Goal: Task Accomplishment & Management: Manage account settings

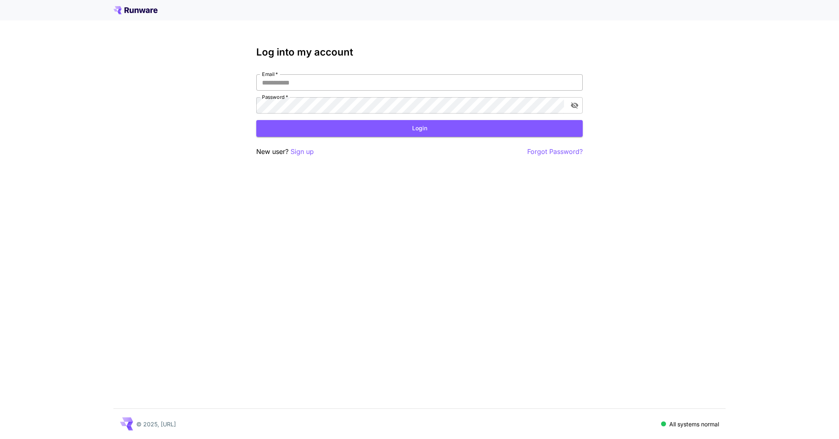
click at [323, 87] on input "Email   *" at bounding box center [419, 82] width 326 height 16
type input "**********"
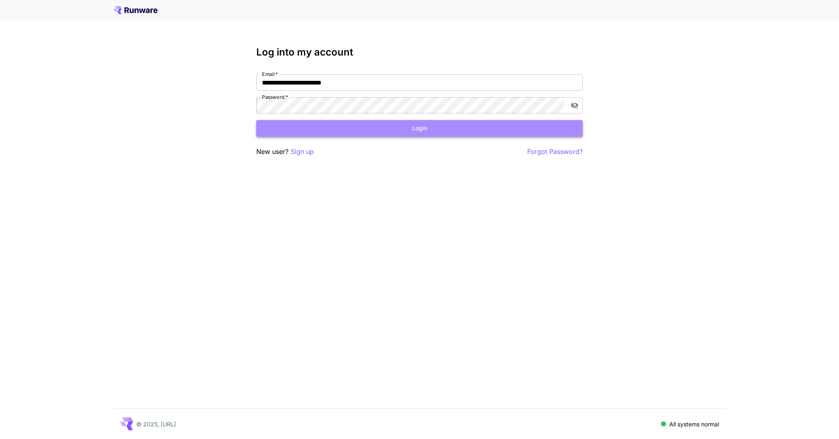
click at [421, 131] on button "Login" at bounding box center [419, 128] width 326 height 17
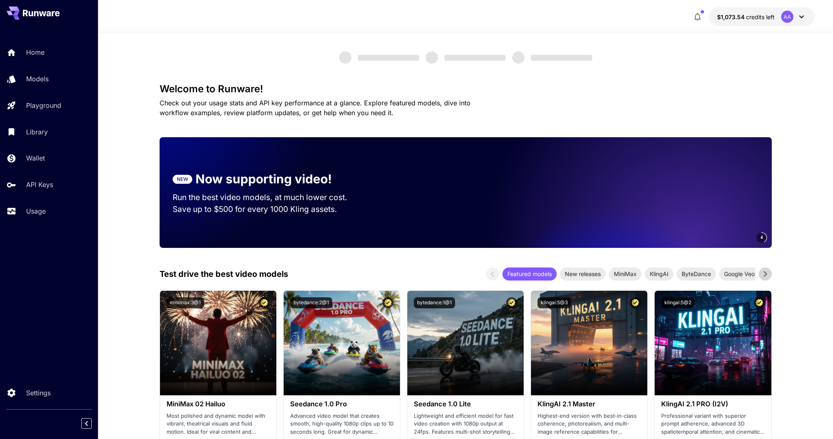
click at [803, 17] on icon at bounding box center [802, 17] width 10 height 10
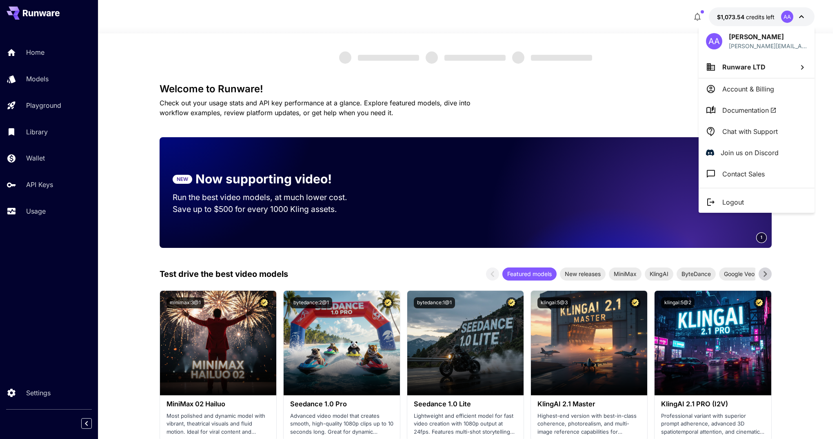
click at [770, 67] on li "Runware LTD" at bounding box center [757, 67] width 116 height 22
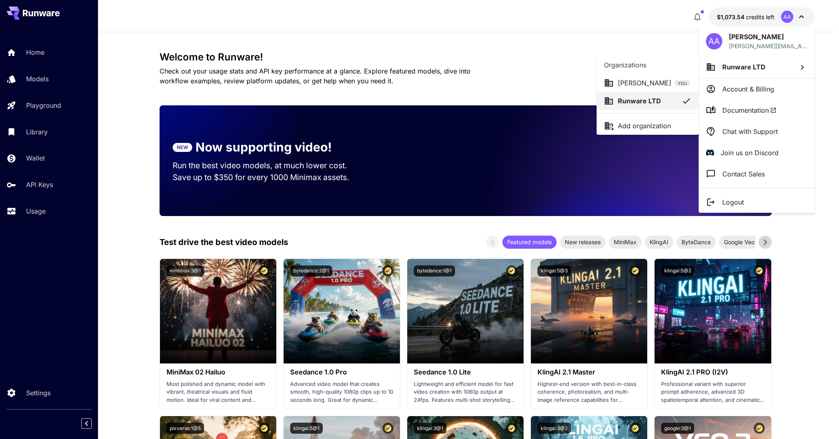
drag, startPoint x: 36, startPoint y: 387, endPoint x: 39, endPoint y: 390, distance: 4.7
click at [35, 386] on div at bounding box center [419, 219] width 839 height 439
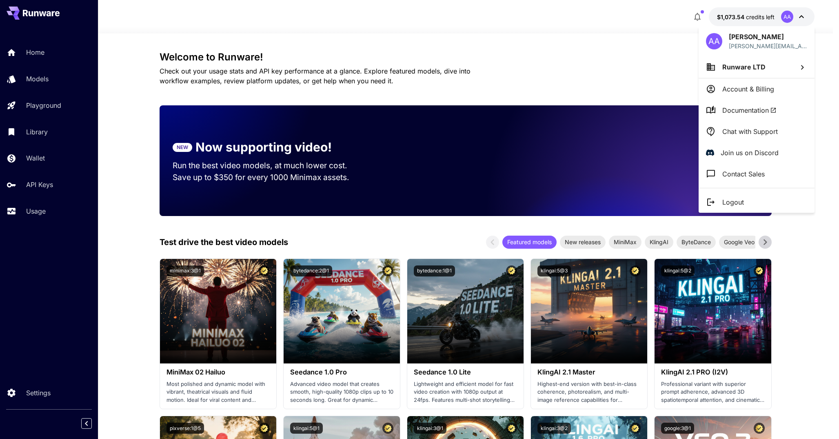
click at [42, 393] on div at bounding box center [419, 219] width 839 height 439
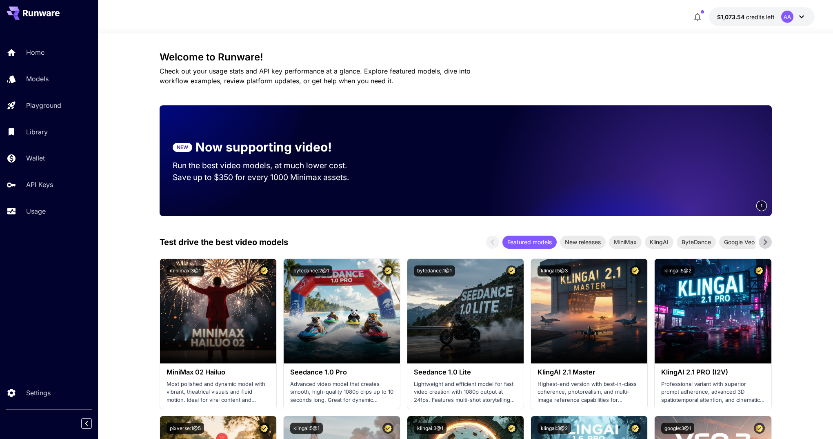
click at [70, 331] on div "Home Models Playground Library Wallet API Keys Usage Settings" at bounding box center [49, 219] width 98 height 439
click at [43, 390] on p "Settings" at bounding box center [40, 393] width 24 height 10
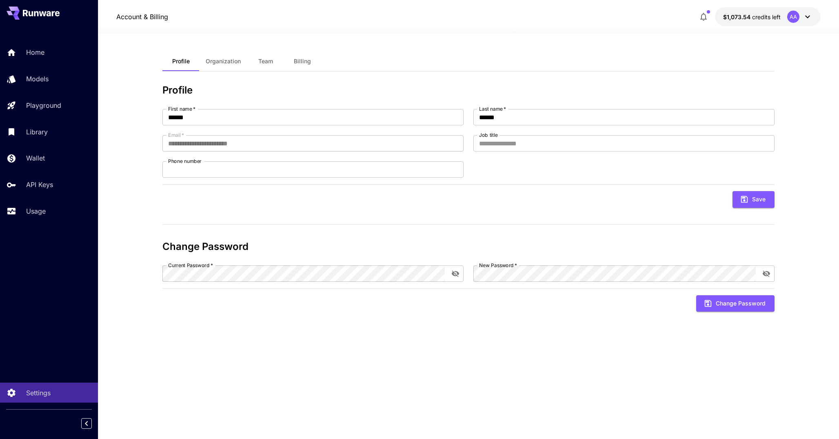
click at [266, 56] on button "Team" at bounding box center [265, 61] width 37 height 20
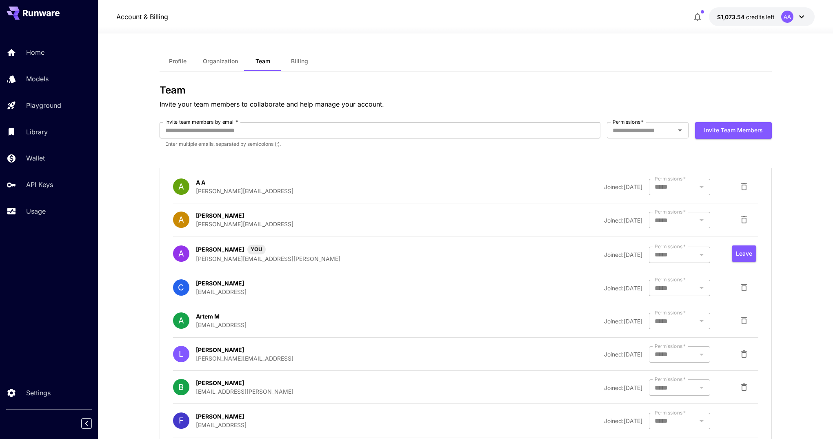
click at [486, 127] on input "Invite team members by email   *" at bounding box center [380, 130] width 441 height 16
type input "**********"
click at [672, 132] on input "Permissions   *" at bounding box center [640, 129] width 63 height 11
click at [635, 177] on li "Admin" at bounding box center [648, 178] width 82 height 15
click at [732, 129] on button "Invite team members" at bounding box center [733, 130] width 77 height 17
